Goal: Transaction & Acquisition: Purchase product/service

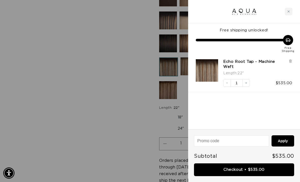
scroll to position [0, 20]
click at [287, 11] on div "Close cart" at bounding box center [289, 12] width 8 height 8
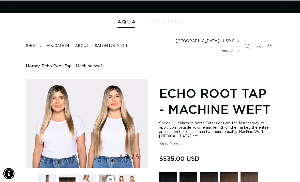
scroll to position [0, 264]
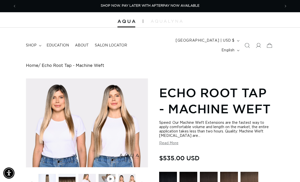
click at [32, 40] on summary "shop" at bounding box center [33, 45] width 21 height 11
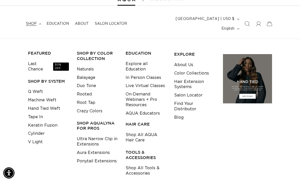
scroll to position [22, 0]
click at [144, 149] on h3 "TOOLS & ACCESSORIES" at bounding box center [146, 154] width 41 height 11
click at [146, 149] on h3 "TOOLS & ACCESSORIES" at bounding box center [146, 154] width 41 height 11
click at [141, 163] on link "Shop All Tools & Accessories" at bounding box center [146, 170] width 41 height 14
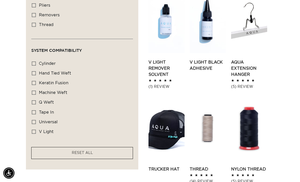
scroll to position [0, 264]
click at [177, 166] on link "Trucker Hat" at bounding box center [167, 169] width 36 height 6
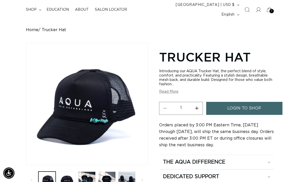
scroll to position [35, 0]
click at [268, 102] on link "login to shop" at bounding box center [244, 108] width 76 height 13
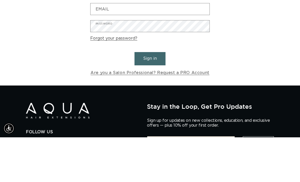
scroll to position [0, 264]
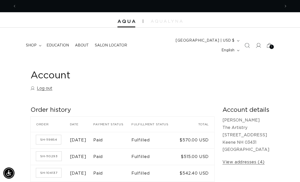
scroll to position [0, 528]
click at [35, 40] on summary "shop" at bounding box center [33, 45] width 21 height 11
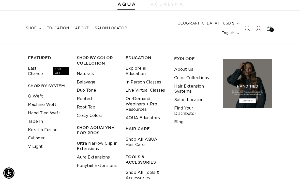
scroll to position [0, 0]
click at [142, 168] on link "Shop All Tools & Accessories" at bounding box center [146, 175] width 41 height 14
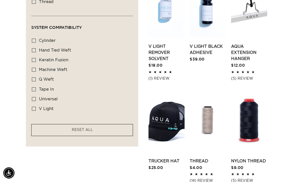
scroll to position [345, 0]
click at [171, 158] on link "Trucker Hat" at bounding box center [167, 161] width 36 height 6
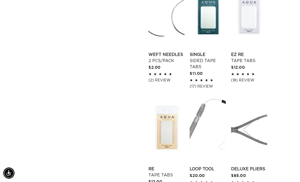
scroll to position [0, 528]
click at [169, 165] on link "Re Tape Tabs" at bounding box center [167, 171] width 36 height 12
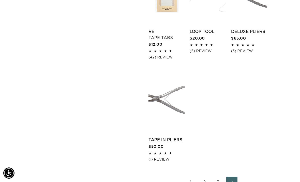
scroll to position [690, 0]
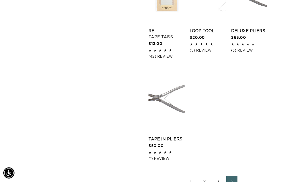
click at [209, 176] on link "2" at bounding box center [204, 181] width 11 height 11
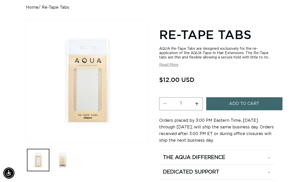
scroll to position [58, 0]
click at [254, 97] on span "Add to cart" at bounding box center [244, 103] width 30 height 13
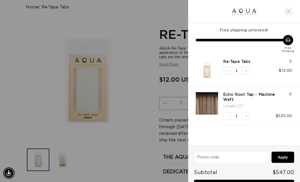
scroll to position [0, 264]
click at [290, 15] on div "Close cart" at bounding box center [289, 12] width 8 height 8
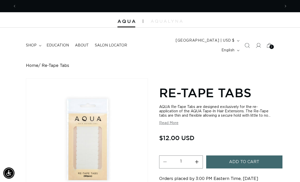
scroll to position [0, 0]
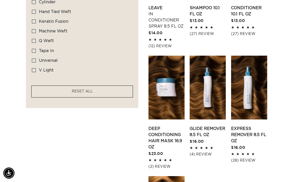
scroll to position [0, 264]
click at [249, 125] on link "Express Remover 8.5 fl oz" at bounding box center [249, 134] width 36 height 18
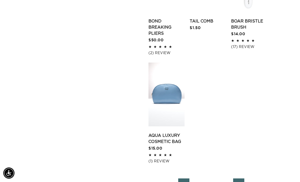
click at [227, 178] on link "3" at bounding box center [225, 183] width 11 height 11
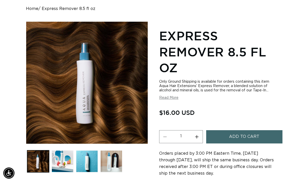
click at [264, 134] on button "Add to cart" at bounding box center [244, 136] width 76 height 13
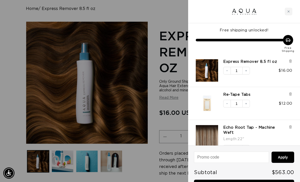
scroll to position [0, 264]
click at [286, 14] on div "Close cart" at bounding box center [289, 12] width 8 height 8
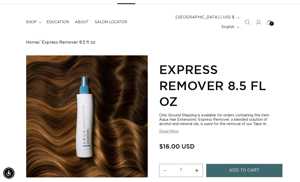
scroll to position [0, 0]
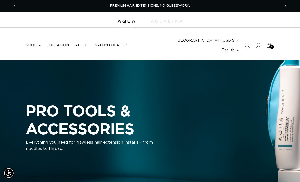
click at [35, 45] on summary "shop" at bounding box center [33, 45] width 21 height 11
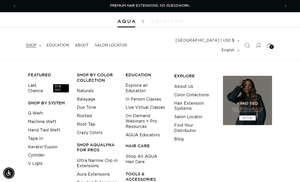
click at [60, 84] on span "30% OFF" at bounding box center [61, 88] width 16 height 8
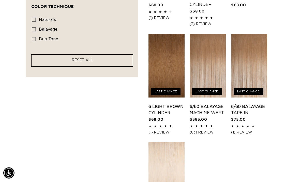
scroll to position [607, 0]
click at [213, 103] on link "6/60 Balayage Machine Weft" at bounding box center [208, 109] width 36 height 12
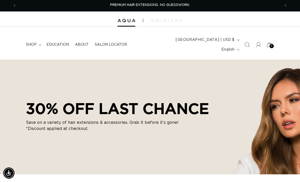
scroll to position [0, 0]
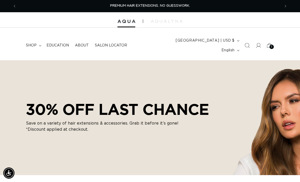
click at [39, 40] on summary "shop" at bounding box center [33, 45] width 21 height 11
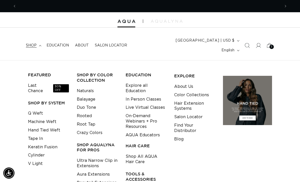
scroll to position [0, 264]
click at [49, 117] on link "Machine Weft" at bounding box center [42, 121] width 29 height 8
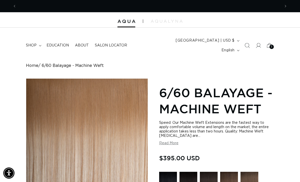
scroll to position [0, 528]
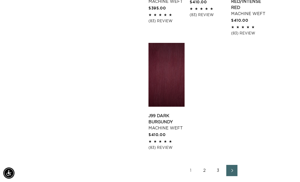
click at [205, 164] on link "2" at bounding box center [204, 169] width 11 height 11
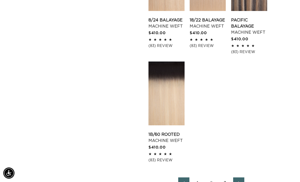
scroll to position [0, 528]
click at [213, 178] on link "2" at bounding box center [211, 182] width 11 height 11
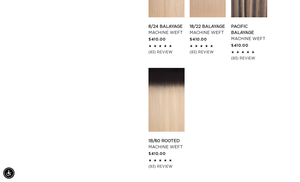
scroll to position [681, 0]
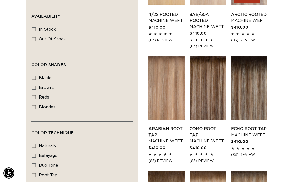
scroll to position [0, 528]
click at [259, 125] on link "Echo Root Tap Machine Weft" at bounding box center [249, 131] width 36 height 12
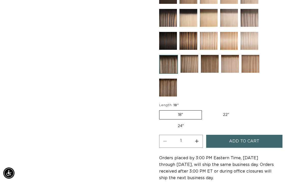
scroll to position [276, 0]
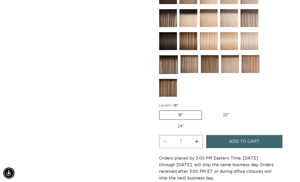
click at [262, 135] on button "Add to cart" at bounding box center [244, 141] width 76 height 13
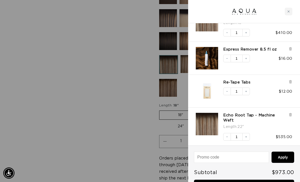
scroll to position [0, 528]
click at [292, 9] on div "Close cart" at bounding box center [289, 12] width 8 height 8
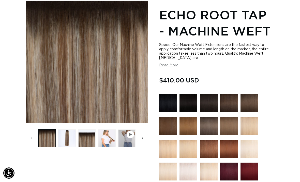
scroll to position [0, 0]
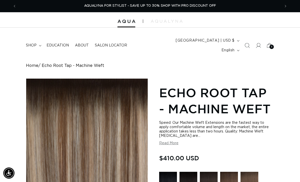
click at [275, 40] on icon at bounding box center [269, 45] width 11 height 11
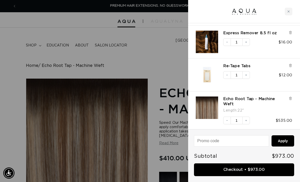
click at [290, 101] on div at bounding box center [291, 105] width 4 height 18
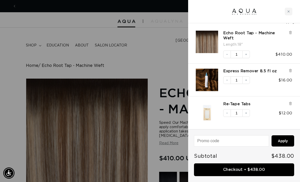
scroll to position [0, 264]
click at [233, 168] on link "Checkout • $438.00" at bounding box center [244, 169] width 100 height 13
